Goal: Task Accomplishment & Management: Complete application form

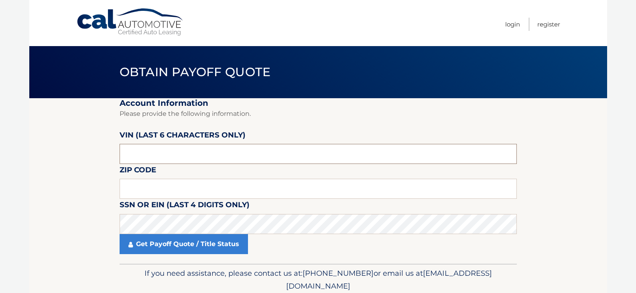
click at [195, 155] on input "text" at bounding box center [318, 154] width 397 height 20
drag, startPoint x: 148, startPoint y: 150, endPoint x: 21, endPoint y: 146, distance: 127.7
click at [21, 146] on body "Cal Automotive Menu Login Register Obtain Payoff Quote" at bounding box center [318, 146] width 636 height 293
drag, startPoint x: 156, startPoint y: 152, endPoint x: 67, endPoint y: 144, distance: 89.0
click at [67, 144] on section "Account Information Please provide the following information. [PERSON_NAME] (la…" at bounding box center [318, 181] width 578 height 166
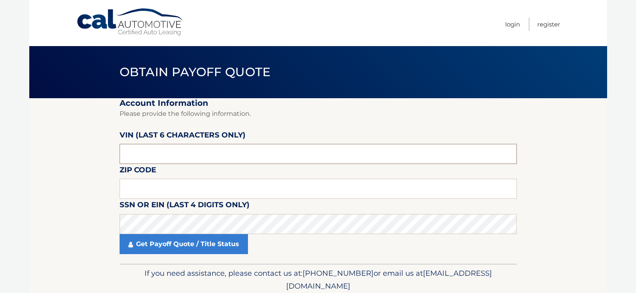
drag, startPoint x: 134, startPoint y: 148, endPoint x: 94, endPoint y: 149, distance: 40.5
click at [94, 149] on section "Account Information Please provide the following information. [PERSON_NAME] (la…" at bounding box center [318, 181] width 578 height 166
paste input "3KPF54"
drag, startPoint x: 153, startPoint y: 154, endPoint x: 0, endPoint y: 140, distance: 153.5
click at [0, 140] on body "Cal Automotive Menu Login Register Obtain Payoff Quote" at bounding box center [318, 146] width 636 height 293
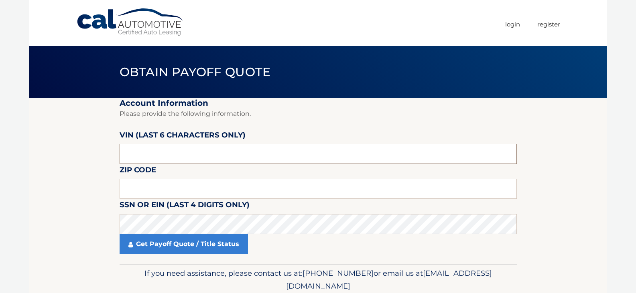
type input "3KPF54"
click at [147, 157] on input "text" at bounding box center [318, 154] width 397 height 20
drag, startPoint x: 147, startPoint y: 157, endPoint x: 148, endPoint y: 153, distance: 4.3
click at [147, 159] on input "text" at bounding box center [318, 154] width 397 height 20
type input "509518"
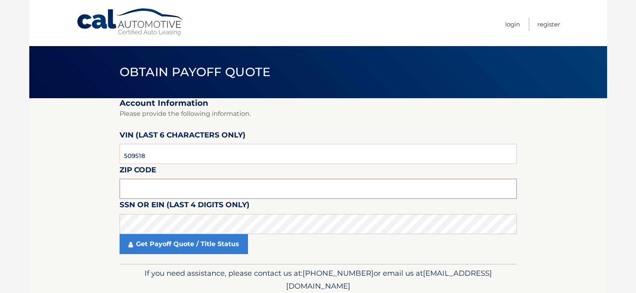
click at [180, 185] on input "text" at bounding box center [318, 189] width 397 height 20
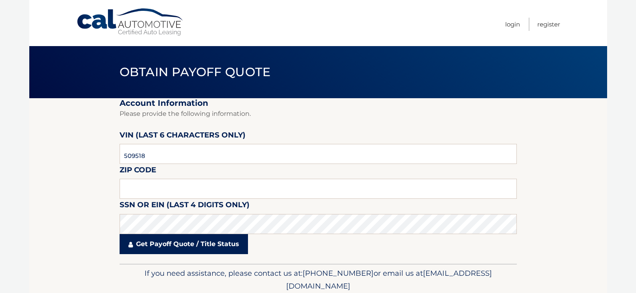
click at [205, 246] on link "Get Payoff Quote / Title Status" at bounding box center [184, 244] width 128 height 20
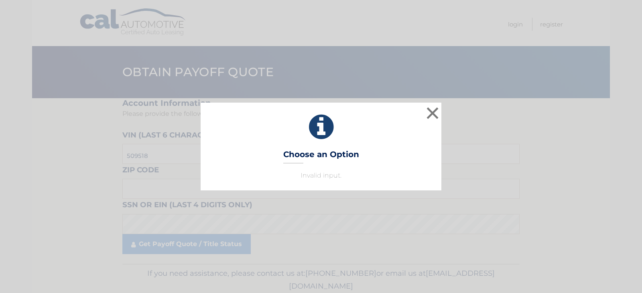
click at [335, 162] on h3 "Choose an Option" at bounding box center [321, 157] width 76 height 14
click at [325, 174] on p "Invalid input." at bounding box center [321, 176] width 221 height 10
click at [430, 114] on button "×" at bounding box center [432, 113] width 16 height 16
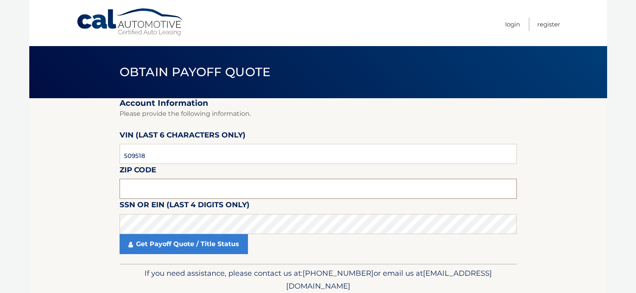
click at [141, 188] on input "text" at bounding box center [318, 189] width 397 height 20
type input "11581"
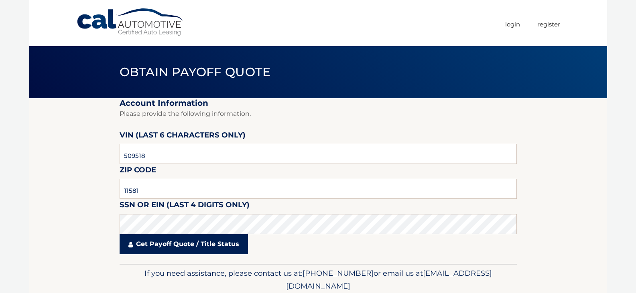
click at [181, 242] on link "Get Payoff Quote / Title Status" at bounding box center [184, 244] width 128 height 20
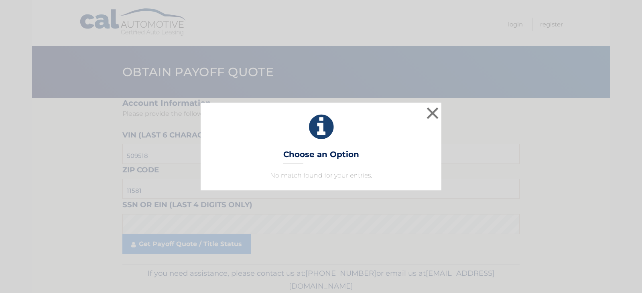
click at [317, 181] on div "× Choose an Option No match found for your entries. This is what you see on sec…" at bounding box center [321, 146] width 241 height 87
click at [431, 118] on button "×" at bounding box center [432, 113] width 16 height 16
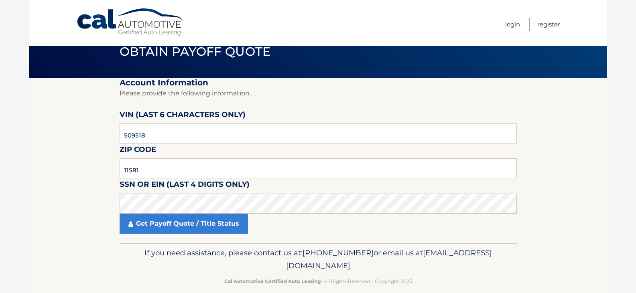
scroll to position [32, 0]
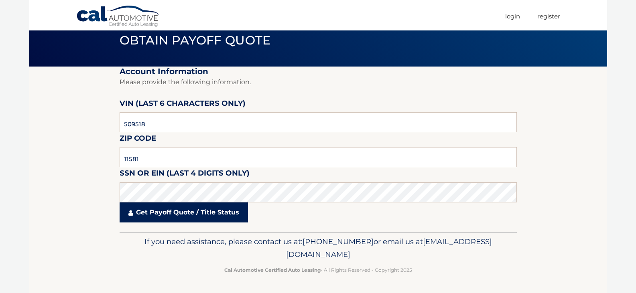
click at [162, 212] on link "Get Payoff Quote / Title Status" at bounding box center [184, 213] width 128 height 20
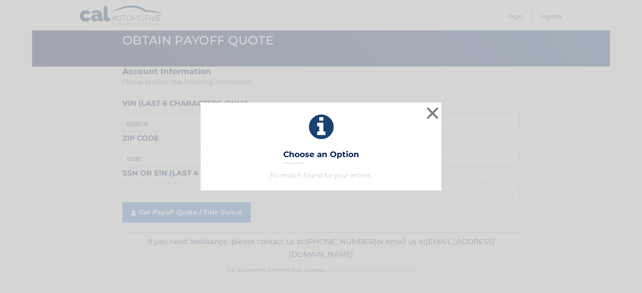
click at [291, 176] on p "No match found for your entries." at bounding box center [321, 176] width 221 height 10
click at [435, 120] on button "×" at bounding box center [432, 113] width 16 height 16
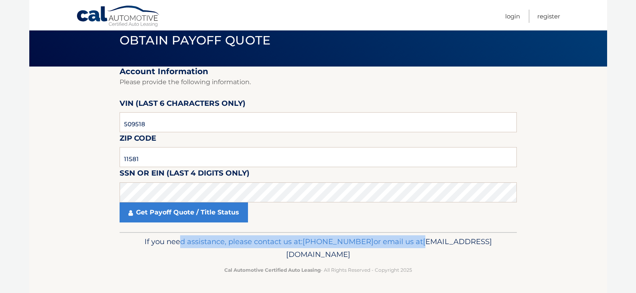
drag, startPoint x: 252, startPoint y: 256, endPoint x: 223, endPoint y: 237, distance: 34.8
click at [223, 237] on p "If you need assistance, please contact us at: [PHONE_NUMBER] or email us at [EM…" at bounding box center [318, 249] width 387 height 26
click at [221, 248] on p "If you need assistance, please contact us at: [PHONE_NUMBER] or email us at [EM…" at bounding box center [318, 249] width 387 height 26
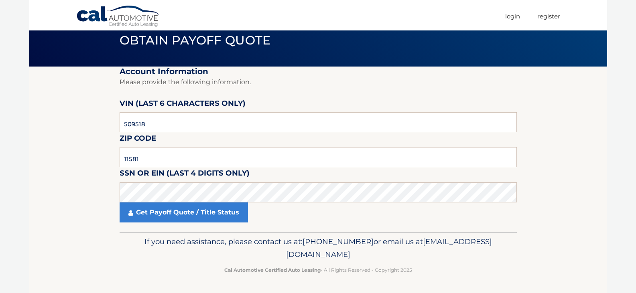
drag, startPoint x: 248, startPoint y: 253, endPoint x: 388, endPoint y: 259, distance: 140.5
click at [388, 259] on span "[EMAIL_ADDRESS][DOMAIN_NAME]" at bounding box center [389, 248] width 206 height 22
copy span "[EMAIL_ADDRESS][DOMAIN_NAME]"
